Goal: Contribute content

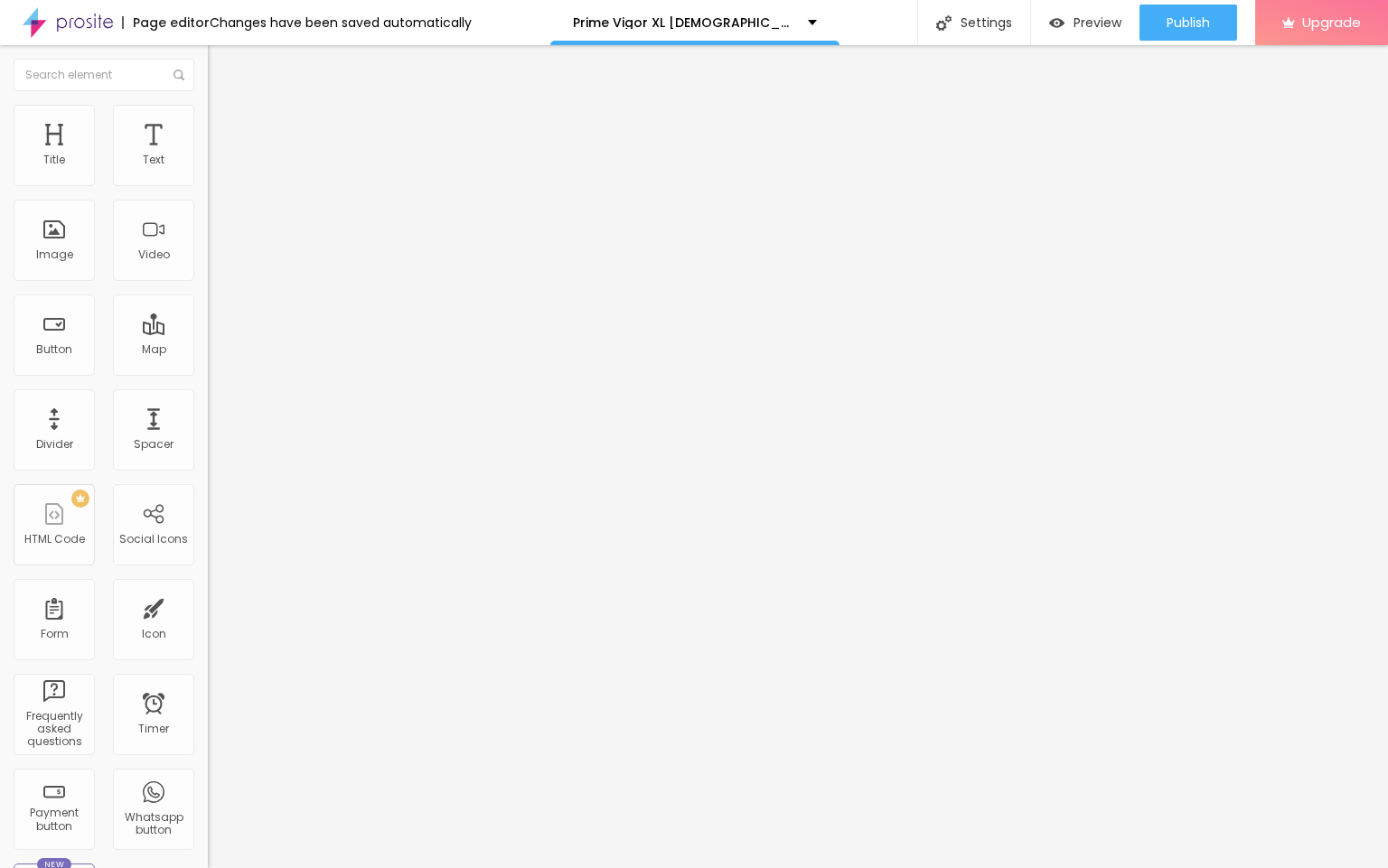
click at [208, 170] on input "entre em contato" at bounding box center [316, 160] width 217 height 18
paste input "👇❗❗𝐒𝐡𝐨𝐩𝐍𝐨𝐰❗❗👇"
type input "👇❗❗𝐒𝐡𝐨𝐩𝐍𝐨𝐰❗❗👇"
click at [208, 372] on input "https://" at bounding box center [316, 363] width 217 height 18
paste input "[DOMAIN_NAME][URL]"
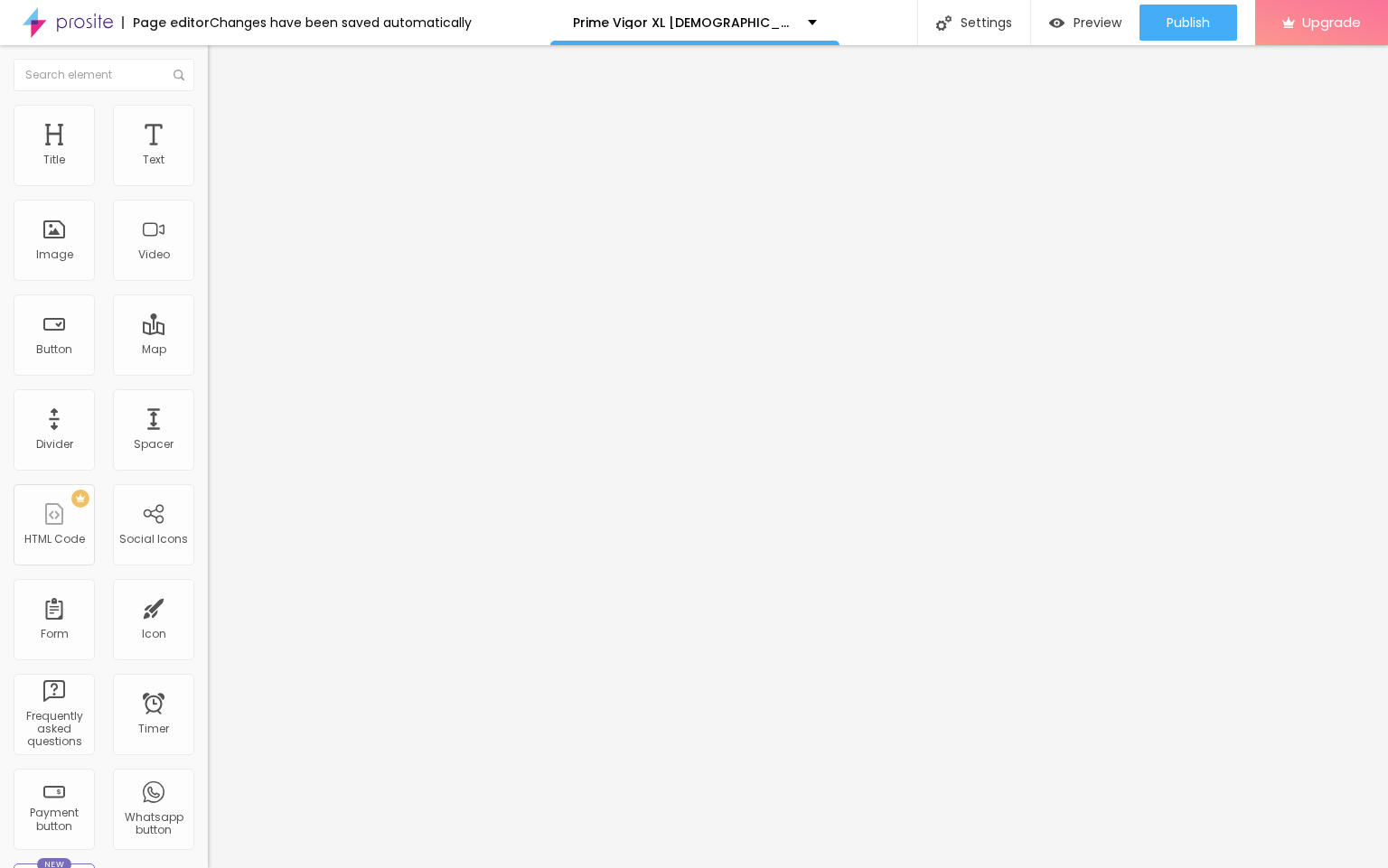
scroll to position [0, 116]
type input "[URL][DOMAIN_NAME]"
click at [208, 370] on input "https://" at bounding box center [316, 361] width 217 height 18
paste input "[DOMAIN_NAME][URL]"
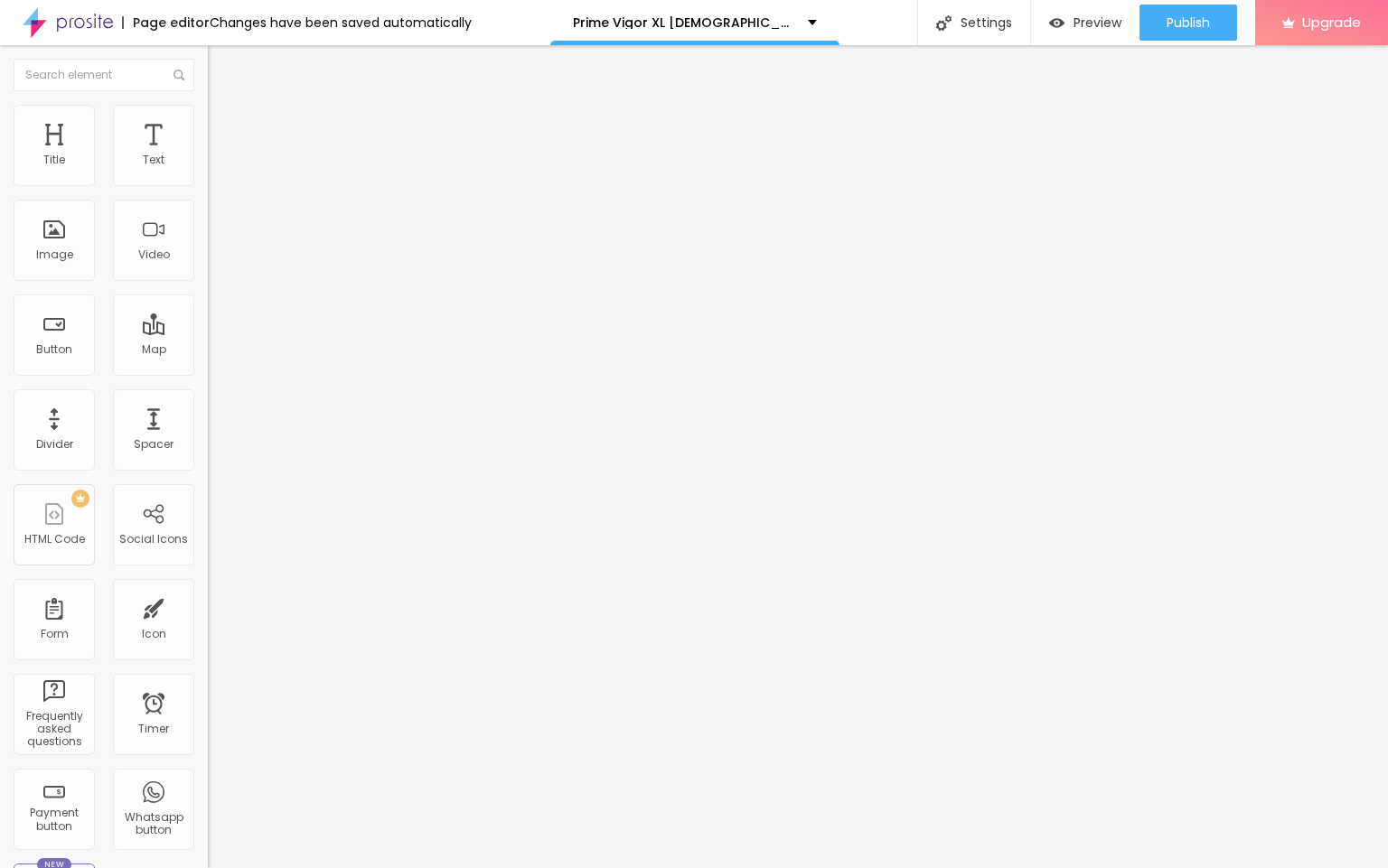
scroll to position [0, 116]
type input "[URL][DOMAIN_NAME]"
click at [208, 155] on span "Change image" at bounding box center [256, 148] width 96 height 16
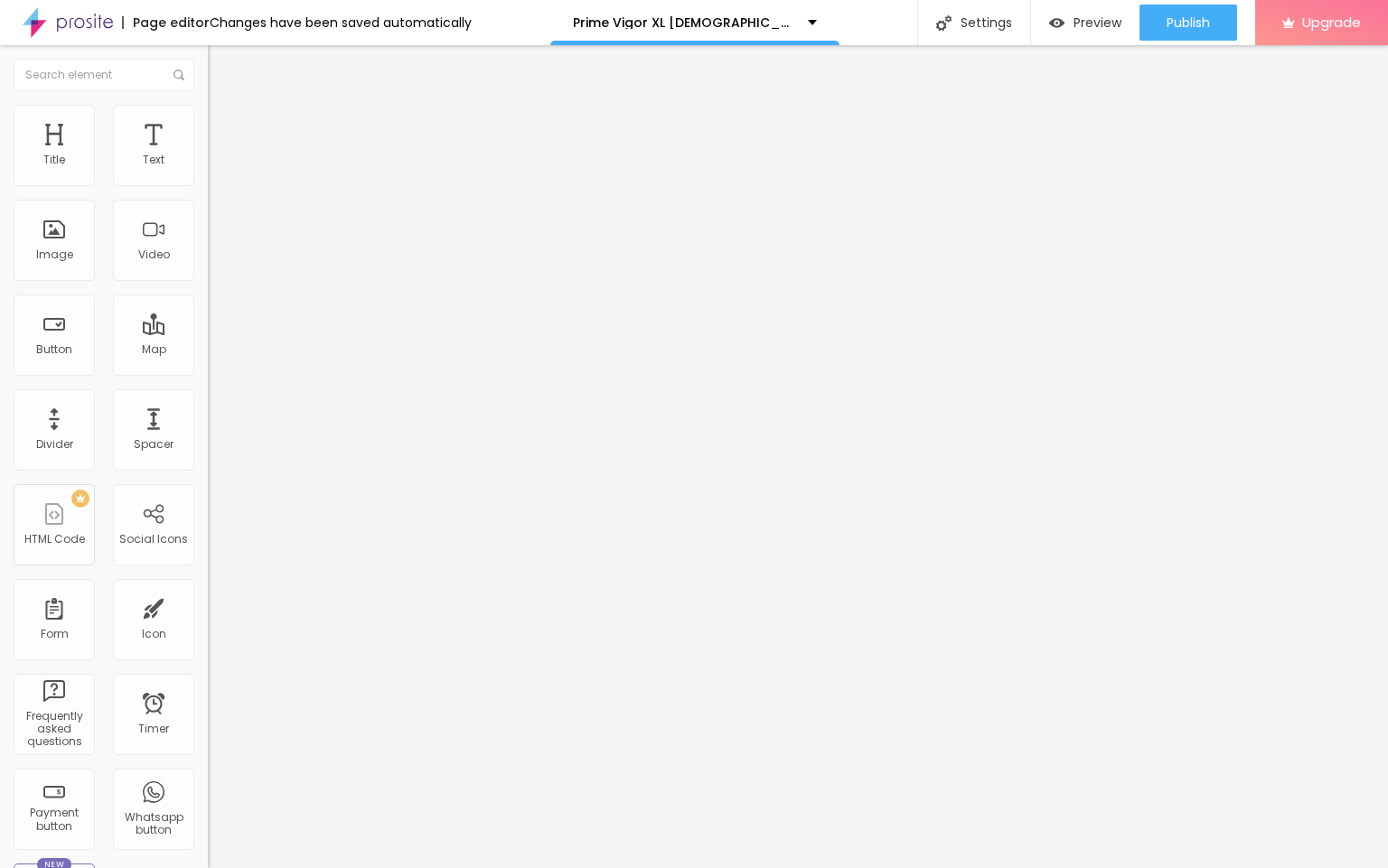
click at [208, 370] on input "[URL][DOMAIN_NAME]" at bounding box center [316, 361] width 217 height 18
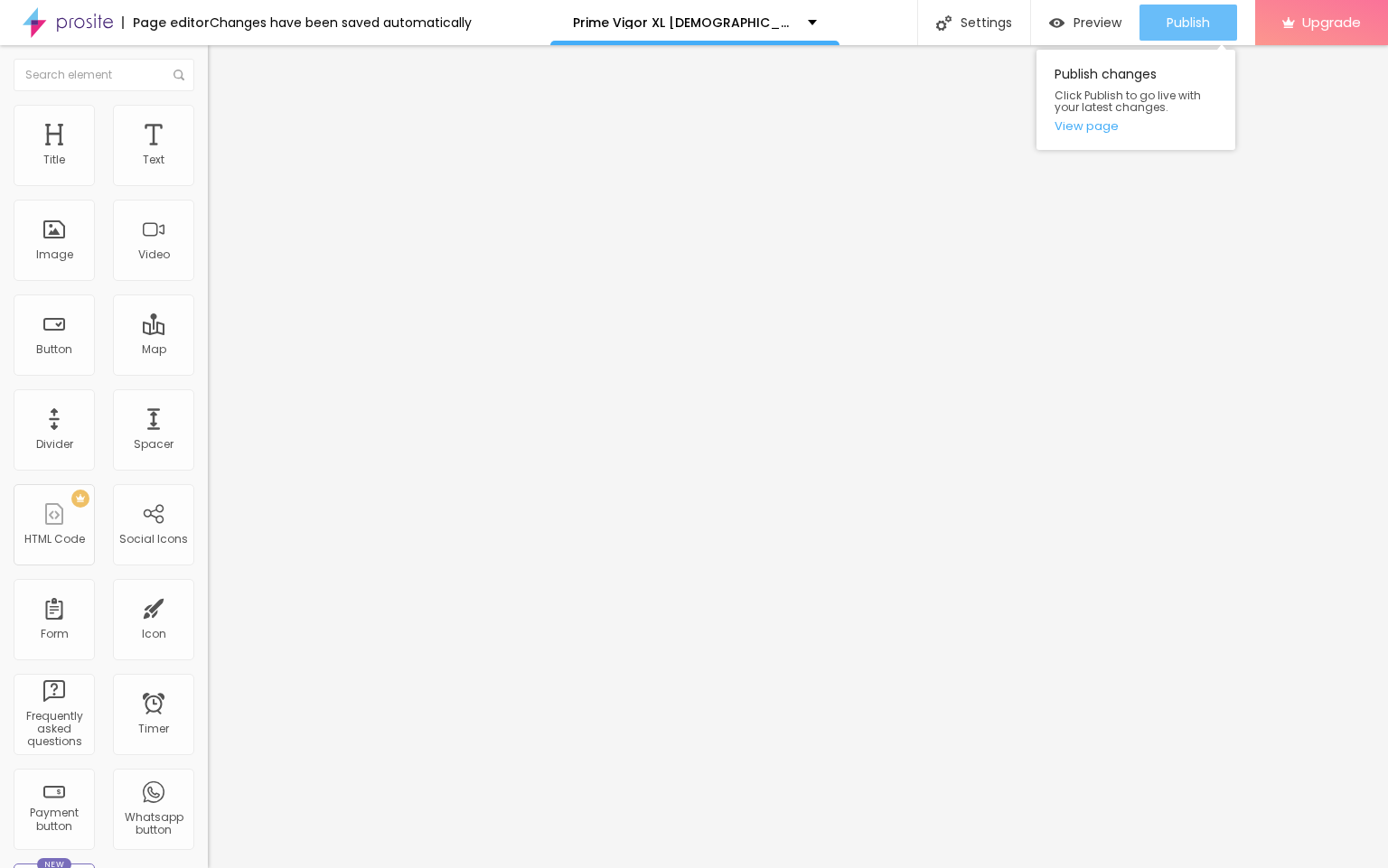
click at [1174, 22] on span "Publish" at bounding box center [1188, 23] width 43 height 15
click at [72, 23] on img at bounding box center [68, 23] width 91 height 45
